Goal: Find specific page/section: Find specific page/section

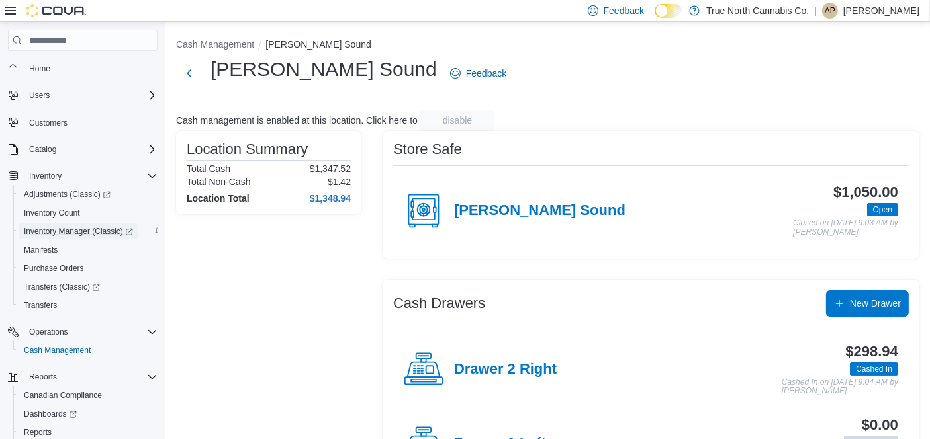
click at [58, 228] on span "Inventory Manager (Classic)" at bounding box center [78, 231] width 109 height 11
click at [527, 361] on h4 "Drawer 2 Right" at bounding box center [505, 369] width 103 height 17
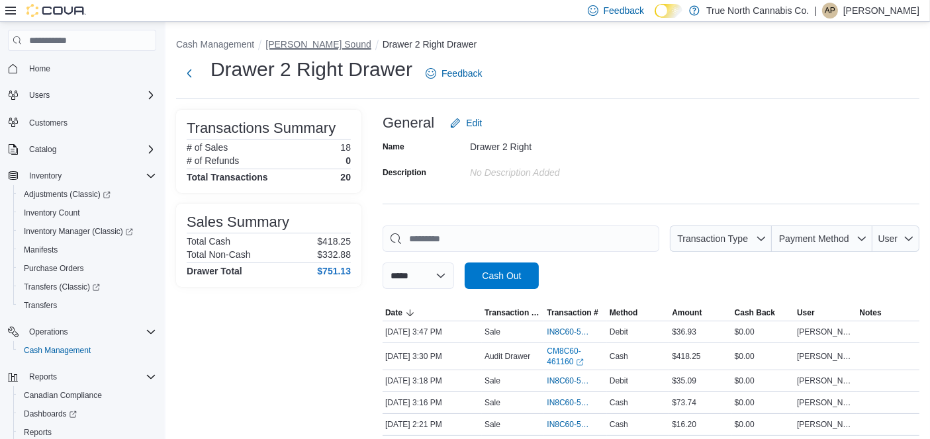
click at [306, 44] on button "[PERSON_NAME] Sound" at bounding box center [318, 44] width 106 height 11
